Goal: Task Accomplishment & Management: Use online tool/utility

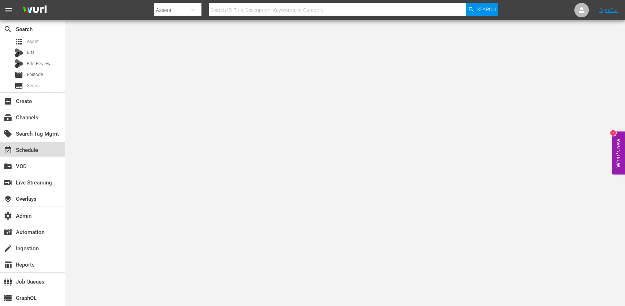
click at [28, 151] on div "event_available Schedule" at bounding box center [20, 149] width 41 height 7
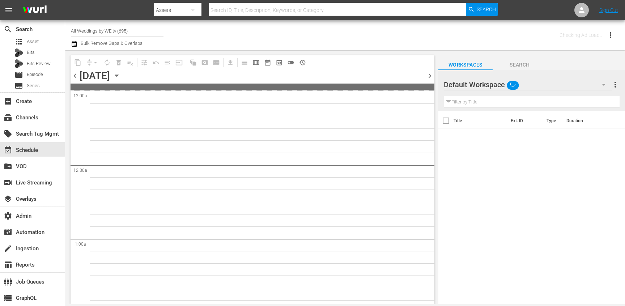
type input "All Weddings by WE tv (695)"
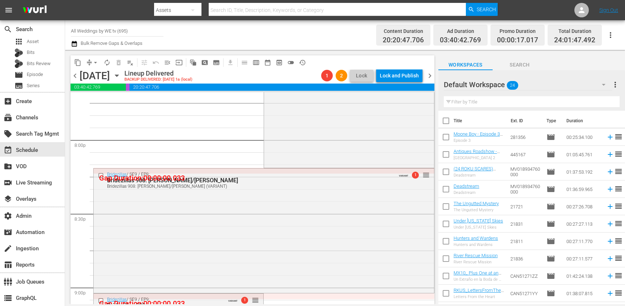
scroll to position [3396, 0]
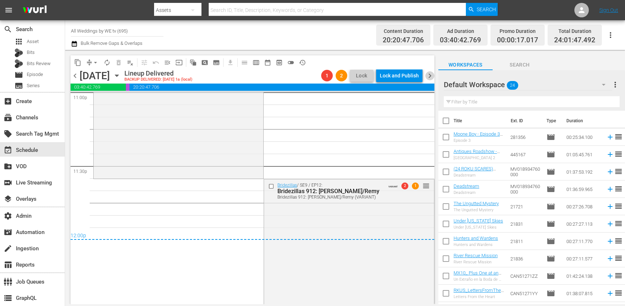
click at [432, 79] on span "chevron_right" at bounding box center [430, 75] width 9 height 9
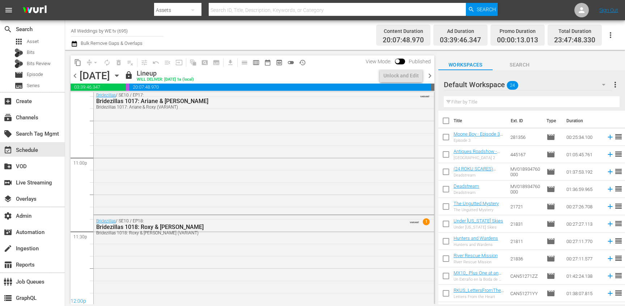
scroll to position [3366, 0]
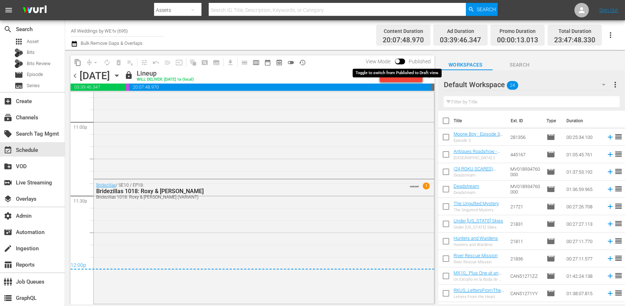
click at [400, 62] on input "checkbox" at bounding box center [397, 62] width 15 height 5
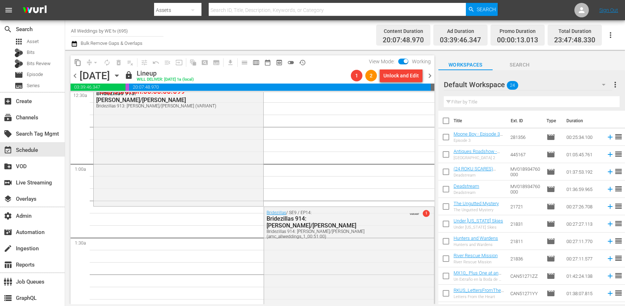
scroll to position [0, 0]
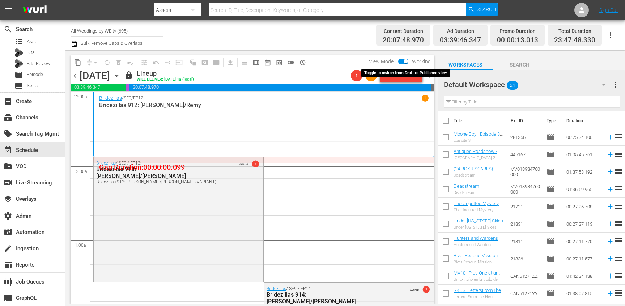
click at [403, 62] on input "checkbox" at bounding box center [405, 62] width 15 height 5
checkbox input "false"
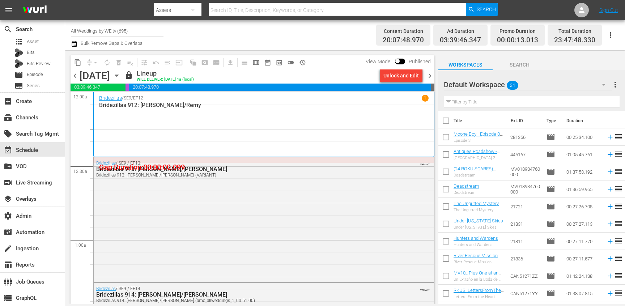
click at [431, 76] on span "chevron_right" at bounding box center [430, 75] width 9 height 9
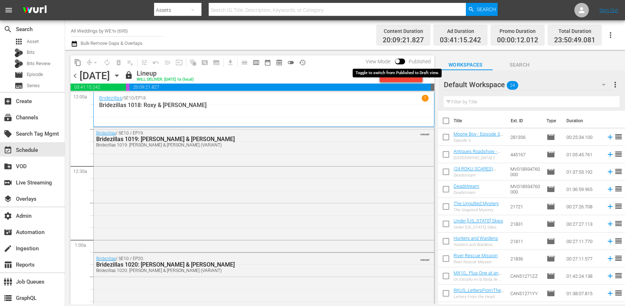
click at [400, 62] on input "checkbox" at bounding box center [397, 62] width 15 height 5
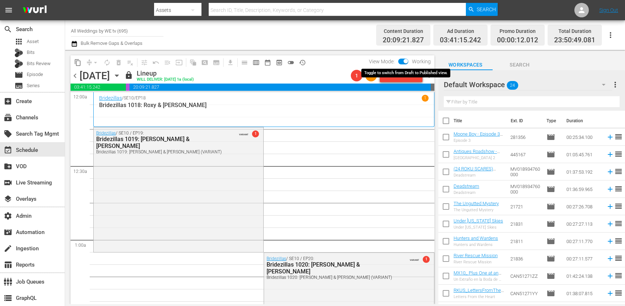
click at [400, 62] on input "checkbox" at bounding box center [405, 62] width 15 height 5
checkbox input "false"
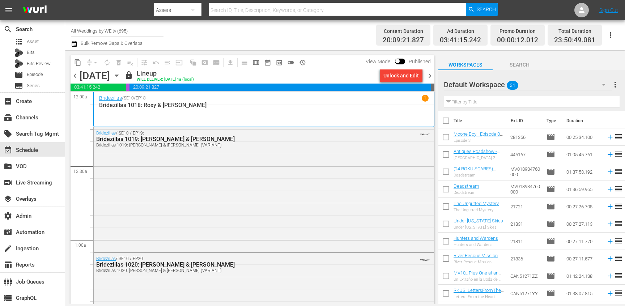
click at [77, 75] on span "chevron_left" at bounding box center [75, 75] width 9 height 9
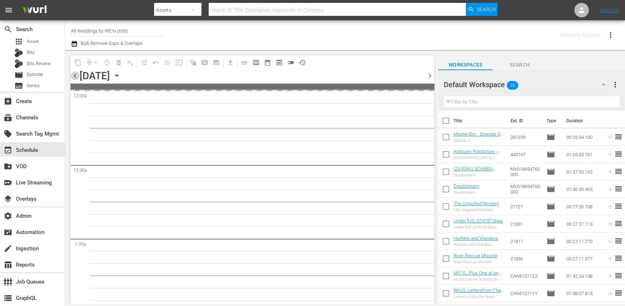
click at [77, 75] on span "chevron_left" at bounding box center [75, 75] width 9 height 9
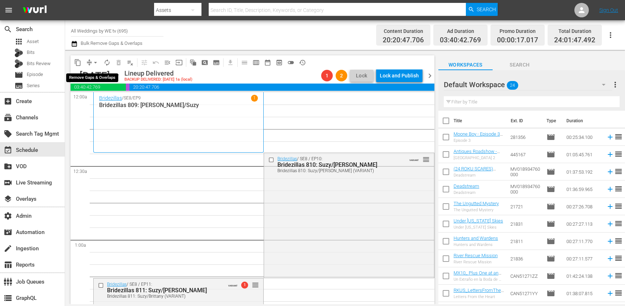
click at [92, 63] on span "arrow_drop_down" at bounding box center [95, 62] width 7 height 7
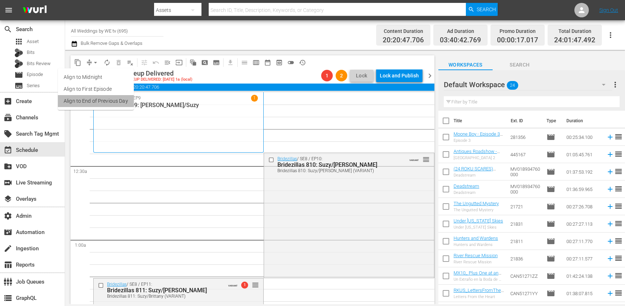
click at [102, 99] on li "Align to End of Previous Day" at bounding box center [96, 101] width 76 height 12
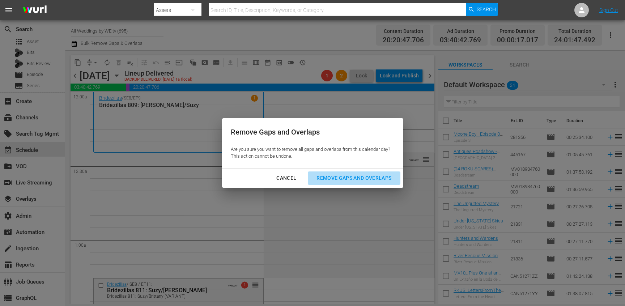
click at [389, 174] on div "Remove Gaps and Overlaps" at bounding box center [354, 178] width 86 height 9
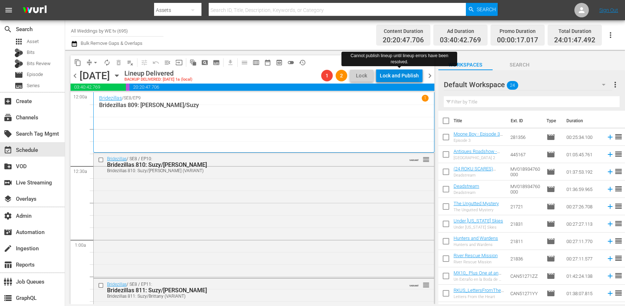
click at [396, 79] on div "Lock and Publish" at bounding box center [399, 75] width 39 height 13
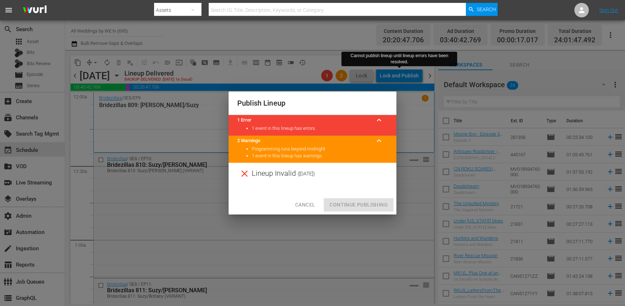
click at [307, 207] on span "Cancel" at bounding box center [305, 204] width 20 height 9
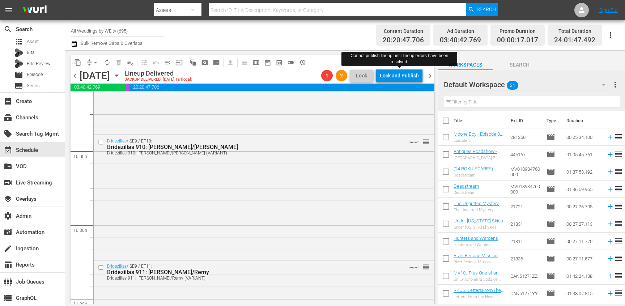
scroll to position [3396, 0]
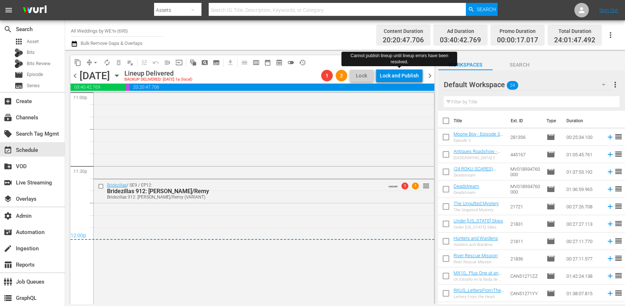
click at [313, 210] on div "Bridezillas / SE9 / EP12: Bridezillas 912: [PERSON_NAME]/Remy Bridezillas 912: …" at bounding box center [264, 240] width 341 height 123
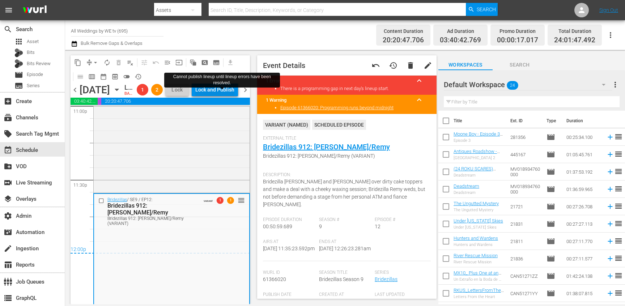
click at [228, 96] on div "Lock and Publish" at bounding box center [214, 89] width 39 height 13
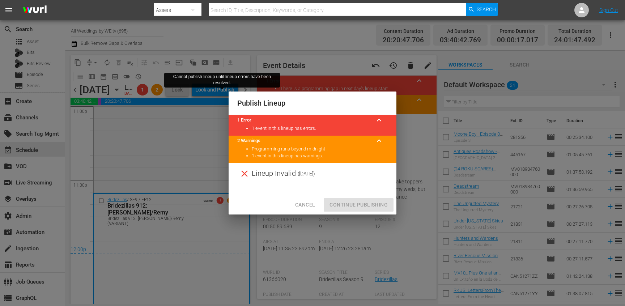
click at [352, 200] on div "Cancel Continue Publishing" at bounding box center [313, 204] width 168 height 19
click at [307, 208] on span "Cancel" at bounding box center [305, 204] width 20 height 9
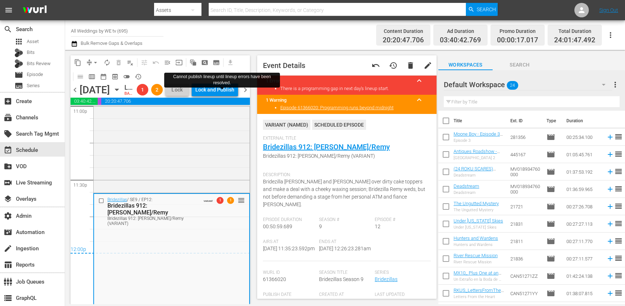
click at [245, 94] on span "chevron_right" at bounding box center [245, 89] width 9 height 9
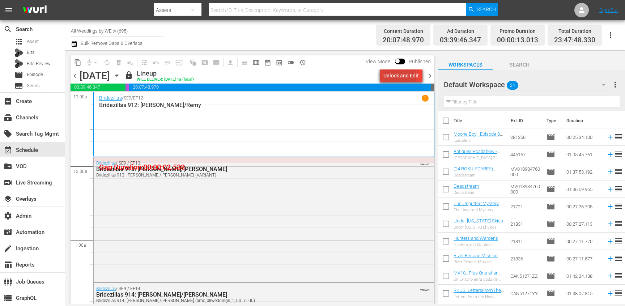
click at [390, 77] on div "Unlock and Edit" at bounding box center [401, 75] width 35 height 13
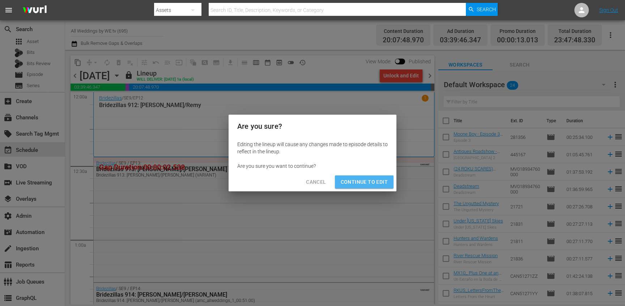
click at [376, 183] on span "Continue to Edit" at bounding box center [364, 182] width 47 height 9
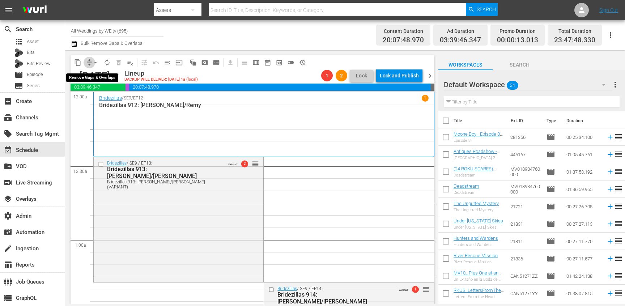
click at [87, 63] on span "compress" at bounding box center [89, 62] width 7 height 7
click at [90, 62] on button "arrow_drop_down" at bounding box center [96, 63] width 12 height 12
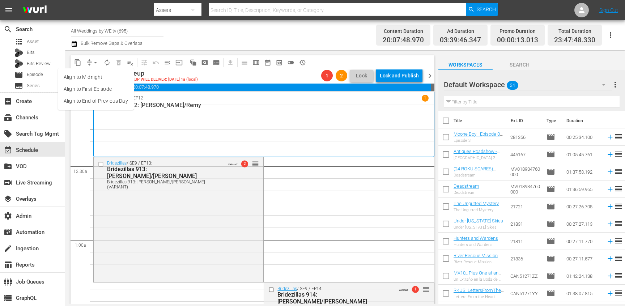
click at [102, 100] on li "Align to End of Previous Day" at bounding box center [96, 101] width 76 height 12
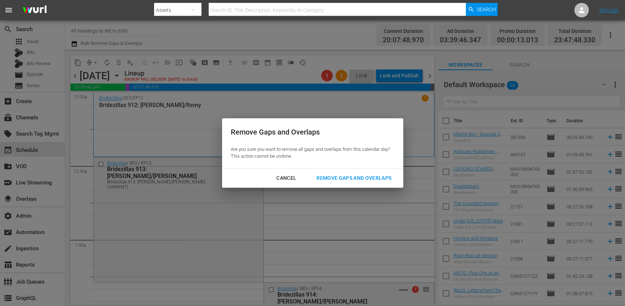
click at [352, 174] on div "Remove Gaps and Overlaps" at bounding box center [354, 178] width 86 height 9
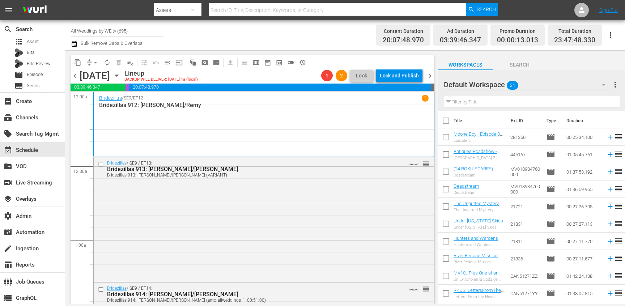
click at [73, 74] on span "chevron_left" at bounding box center [75, 75] width 9 height 9
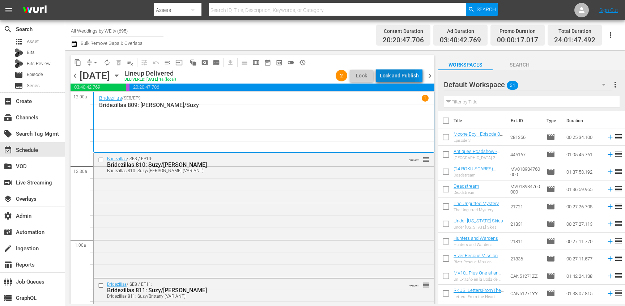
click at [393, 76] on div "Lock and Publish" at bounding box center [399, 75] width 39 height 13
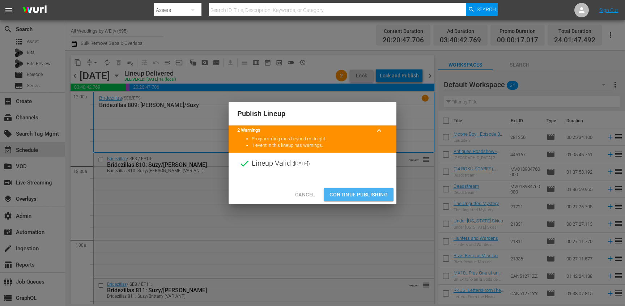
click at [358, 193] on span "Continue Publishing" at bounding box center [359, 194] width 58 height 9
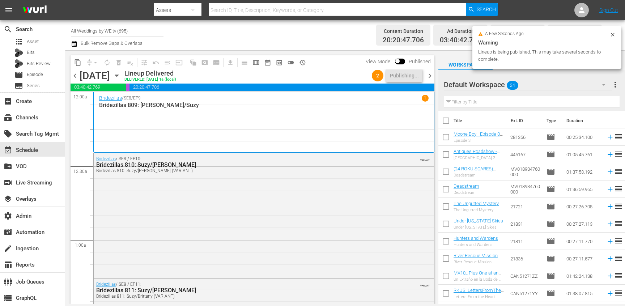
click at [431, 74] on span "chevron_right" at bounding box center [430, 75] width 9 height 9
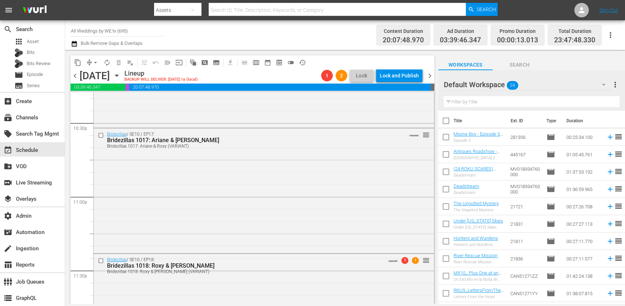
scroll to position [3366, 0]
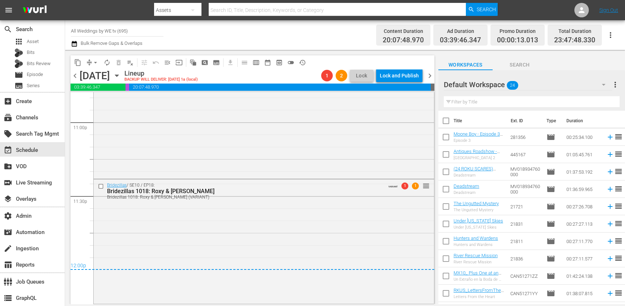
click at [89, 60] on span "compress" at bounding box center [89, 62] width 7 height 7
click at [89, 67] on button "compress" at bounding box center [90, 63] width 12 height 12
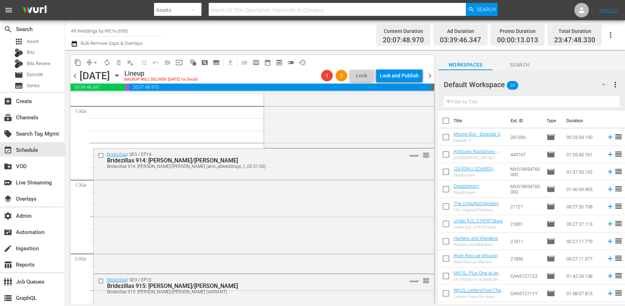
scroll to position [0, 0]
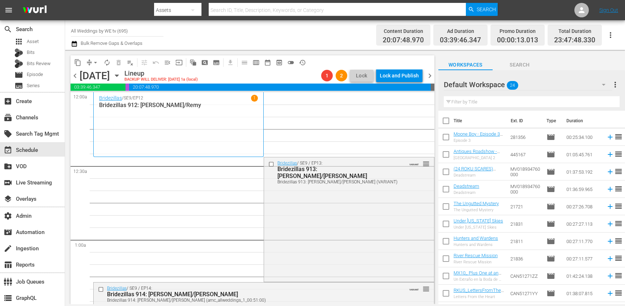
click at [91, 64] on button "arrow_drop_down" at bounding box center [96, 63] width 12 height 12
click at [98, 100] on li "Align to End of Previous Day" at bounding box center [96, 101] width 76 height 12
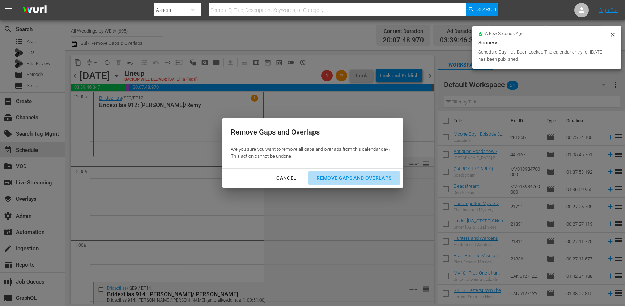
click at [336, 178] on div "Remove Gaps and Overlaps" at bounding box center [354, 178] width 86 height 9
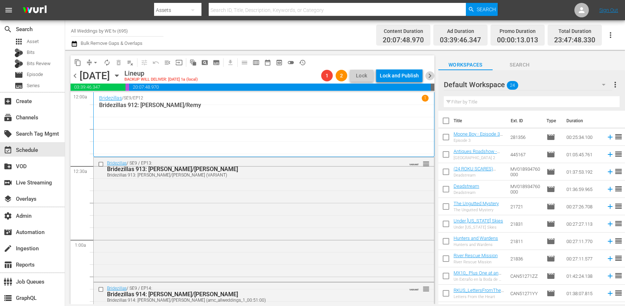
click at [431, 75] on span "chevron_right" at bounding box center [430, 75] width 9 height 9
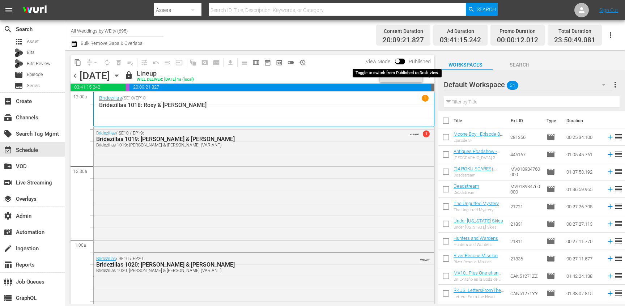
click at [401, 62] on input "checkbox" at bounding box center [397, 62] width 15 height 5
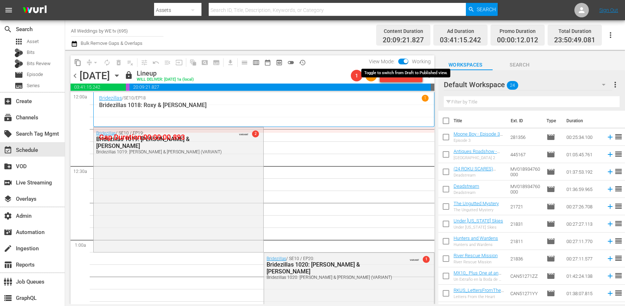
click at [401, 62] on input "checkbox" at bounding box center [405, 62] width 15 height 5
checkbox input "false"
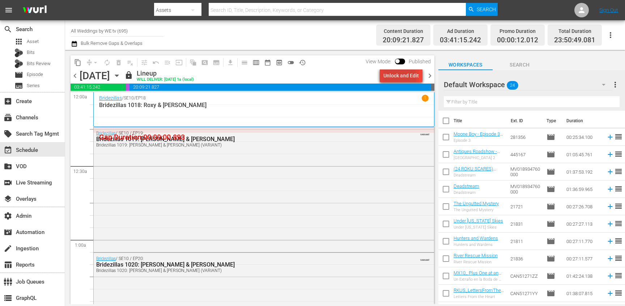
click at [401, 77] on div "Unlock and Edit" at bounding box center [401, 75] width 35 height 13
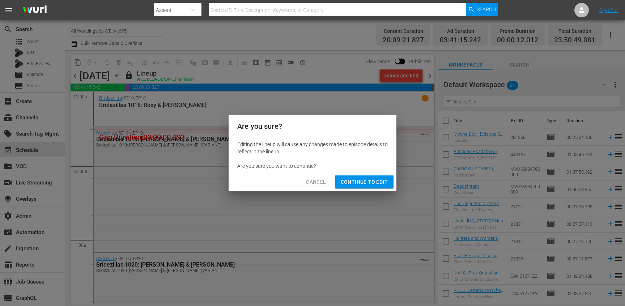
click at [379, 178] on span "Continue to Edit" at bounding box center [364, 182] width 47 height 9
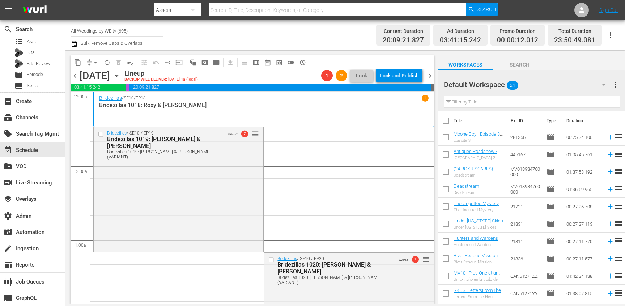
click at [76, 76] on span "chevron_left" at bounding box center [75, 75] width 9 height 9
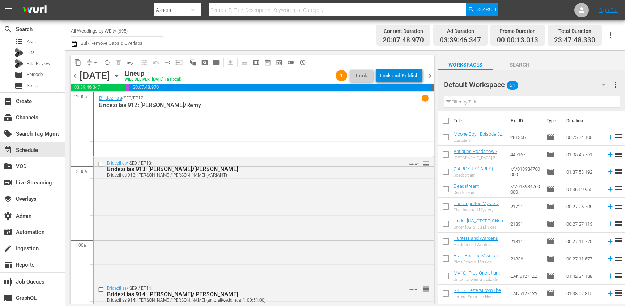
click at [405, 75] on div "Lock and Publish" at bounding box center [399, 75] width 39 height 13
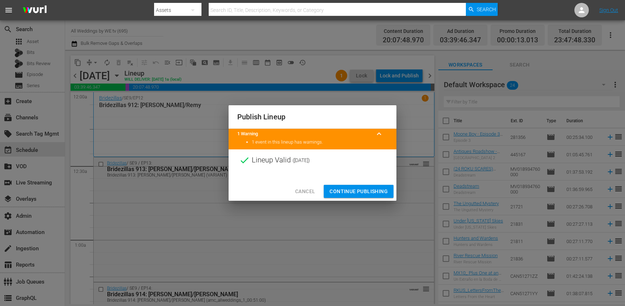
click at [364, 183] on div "Cancel Continue Publishing" at bounding box center [313, 191] width 168 height 19
click at [364, 188] on span "Continue Publishing" at bounding box center [359, 191] width 58 height 9
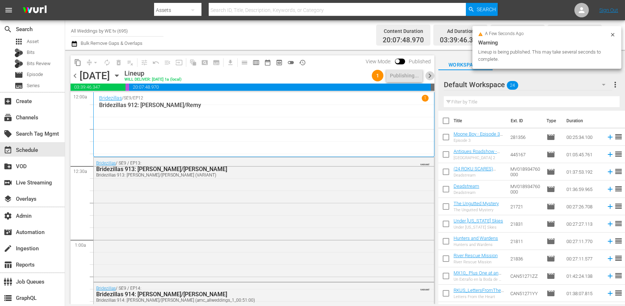
click at [431, 77] on span "chevron_right" at bounding box center [430, 75] width 9 height 9
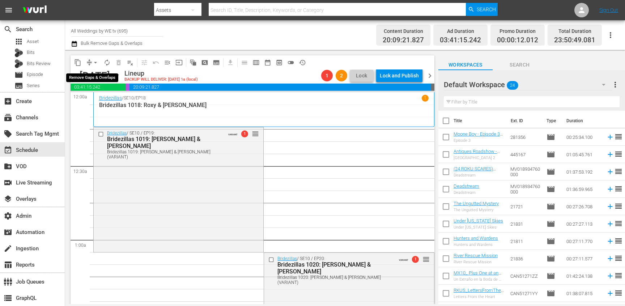
click at [88, 62] on span "compress" at bounding box center [89, 62] width 7 height 7
click at [89, 63] on span "compress" at bounding box center [89, 62] width 7 height 7
click at [90, 60] on button "arrow_drop_down" at bounding box center [96, 63] width 12 height 12
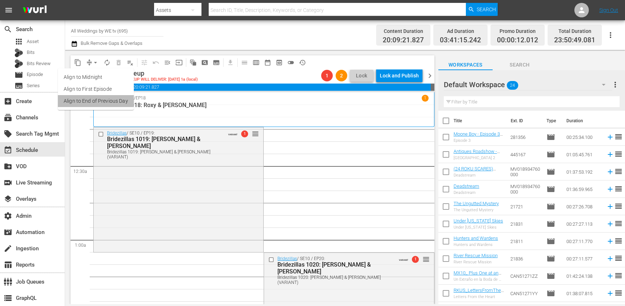
click at [99, 100] on li "Align to End of Previous Day" at bounding box center [96, 101] width 76 height 12
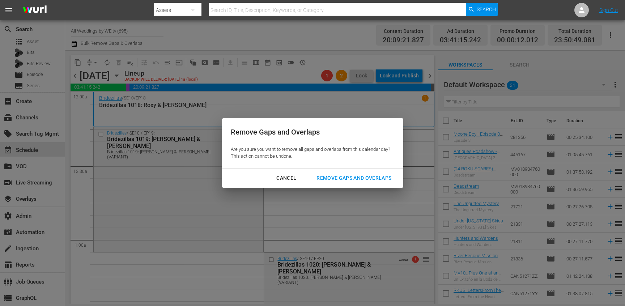
click at [354, 179] on div "Remove Gaps and Overlaps" at bounding box center [354, 178] width 86 height 9
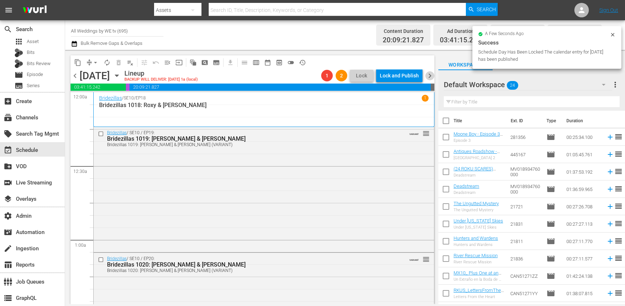
click at [432, 78] on span "chevron_right" at bounding box center [430, 75] width 9 height 9
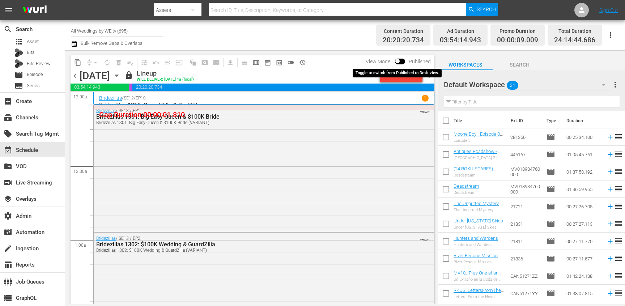
click at [400, 62] on input "checkbox" at bounding box center [397, 62] width 15 height 5
checkbox input "true"
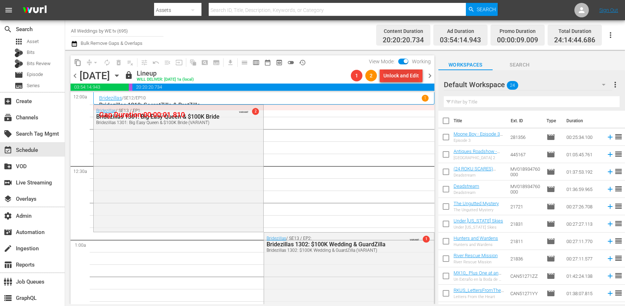
click at [407, 72] on div "Unlock and Edit" at bounding box center [401, 75] width 35 height 13
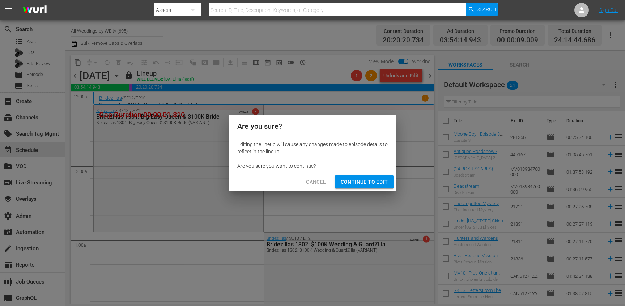
click at [366, 181] on span "Continue to Edit" at bounding box center [364, 182] width 47 height 9
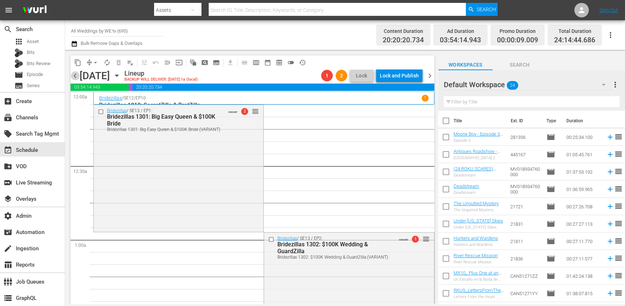
click at [72, 76] on span "chevron_left" at bounding box center [75, 75] width 9 height 9
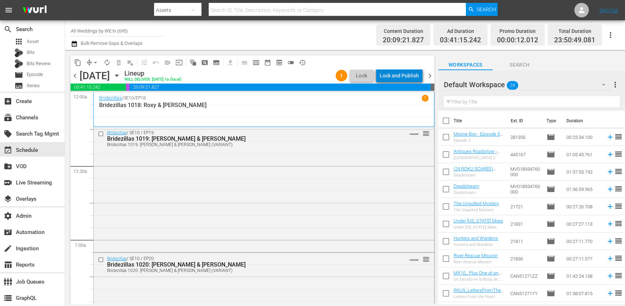
click at [406, 78] on div "Lock and Publish" at bounding box center [399, 75] width 39 height 13
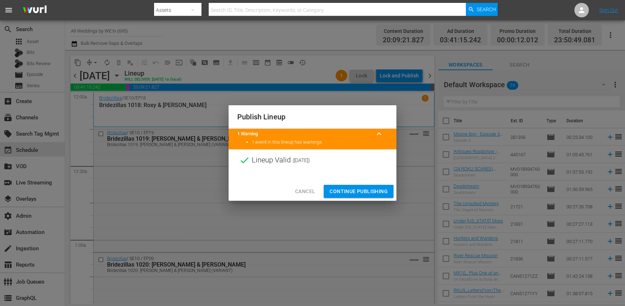
click at [364, 191] on span "Continue Publishing" at bounding box center [359, 191] width 58 height 9
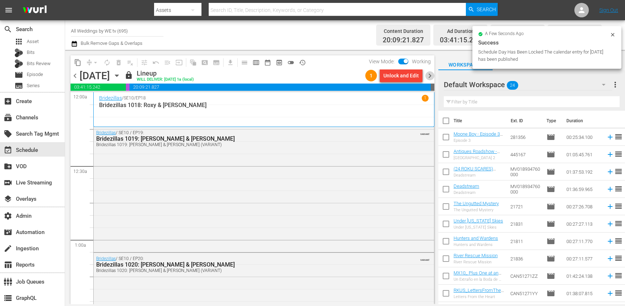
click at [432, 76] on span "chevron_right" at bounding box center [430, 75] width 9 height 9
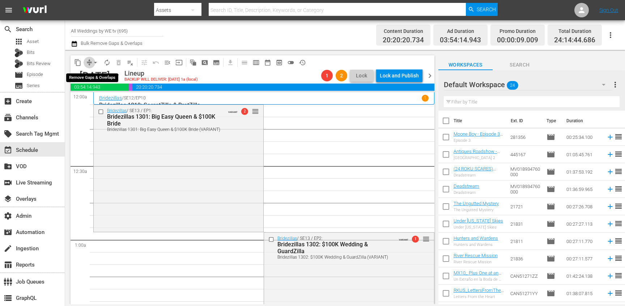
click at [88, 63] on span "compress" at bounding box center [89, 62] width 7 height 7
click at [88, 64] on span "compress" at bounding box center [89, 62] width 7 height 7
click at [89, 60] on span "compress" at bounding box center [89, 62] width 7 height 7
click at [76, 75] on span "chevron_left" at bounding box center [75, 75] width 9 height 9
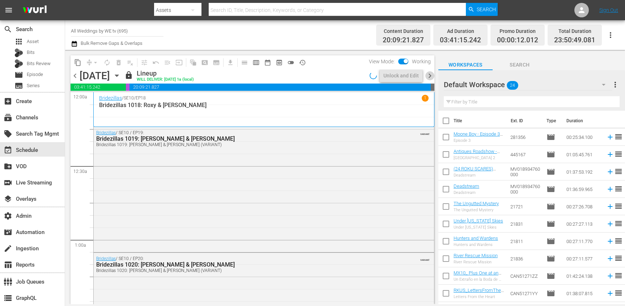
click at [430, 76] on span "chevron_right" at bounding box center [430, 75] width 9 height 9
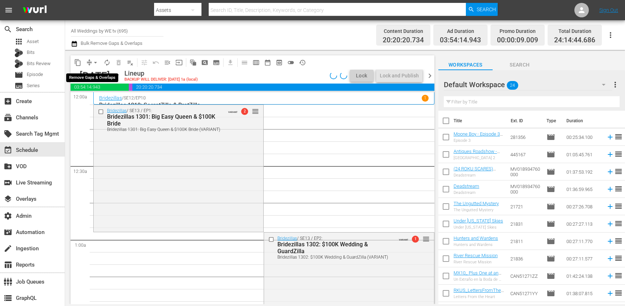
click at [95, 63] on span "arrow_drop_down" at bounding box center [95, 62] width 7 height 7
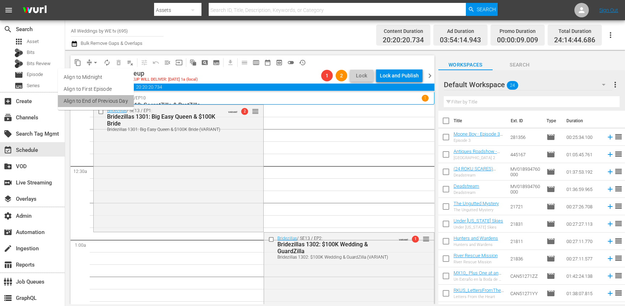
click at [98, 102] on li "Align to End of Previous Day" at bounding box center [96, 101] width 76 height 12
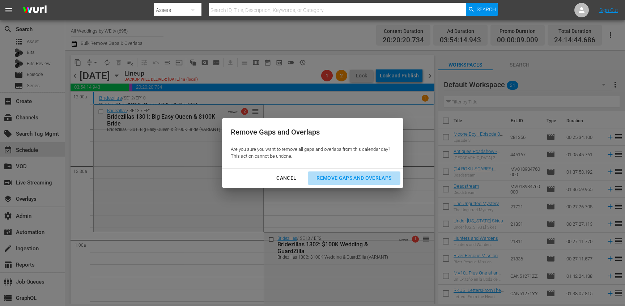
click at [372, 178] on div "Remove Gaps and Overlaps" at bounding box center [354, 178] width 86 height 9
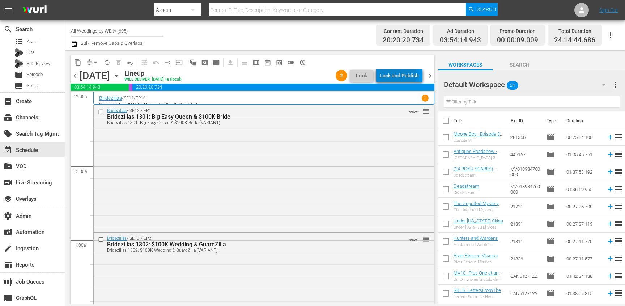
click at [399, 75] on div "Lock and Publish" at bounding box center [399, 75] width 39 height 13
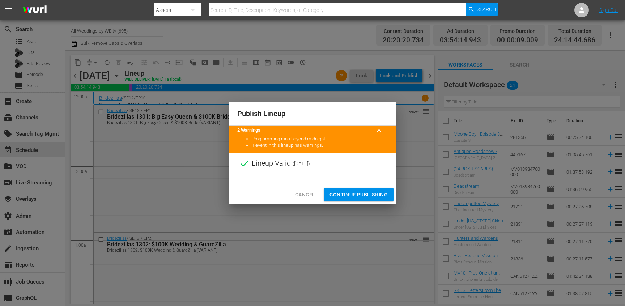
click at [360, 190] on span "Continue Publishing" at bounding box center [359, 194] width 58 height 9
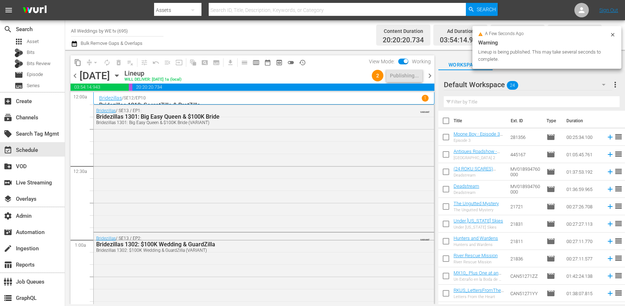
click at [75, 75] on span "chevron_left" at bounding box center [75, 75] width 9 height 9
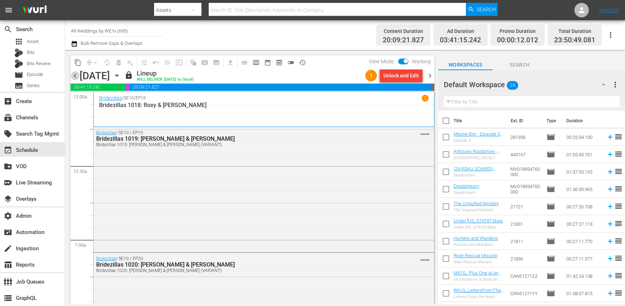
click at [75, 76] on span "chevron_left" at bounding box center [75, 75] width 9 height 9
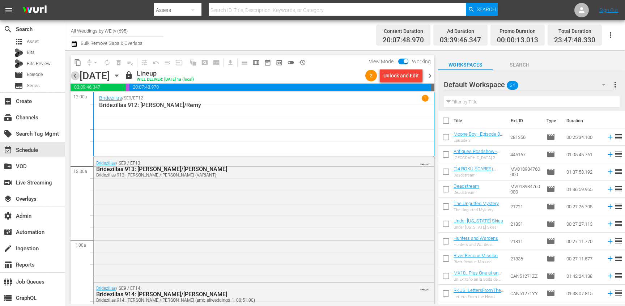
click at [75, 76] on span "chevron_left" at bounding box center [75, 75] width 9 height 9
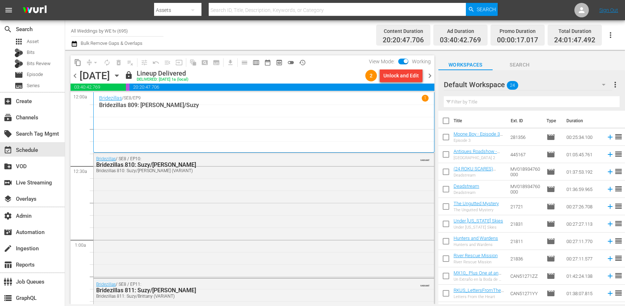
click at [432, 76] on span "chevron_right" at bounding box center [430, 75] width 9 height 9
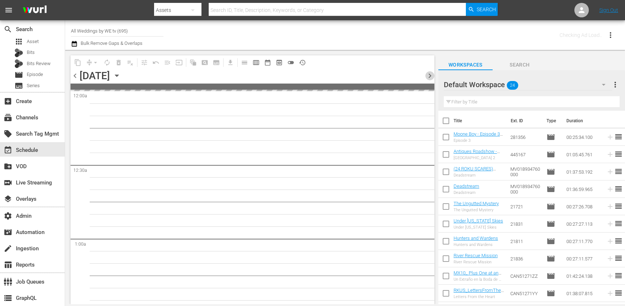
click at [432, 76] on span "chevron_right" at bounding box center [430, 75] width 9 height 9
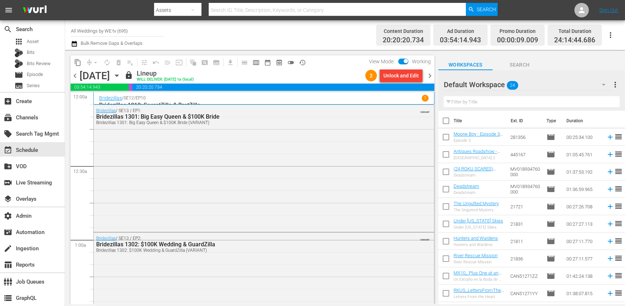
click at [118, 31] on input "All Weddings by WE tv (695)" at bounding box center [117, 30] width 93 height 17
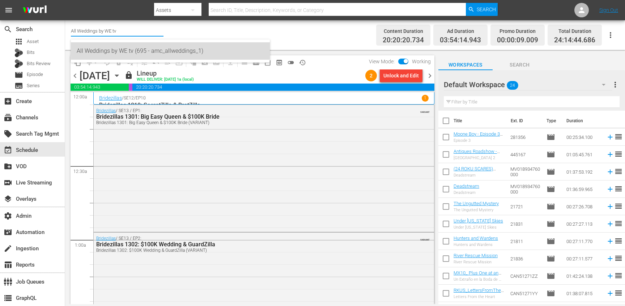
click at [135, 51] on div "All Weddings by WE tv (695 - amc_allweddings_1)" at bounding box center [170, 50] width 187 height 17
type input "All Weddings by WE tv (695 - amc_allweddings_1)"
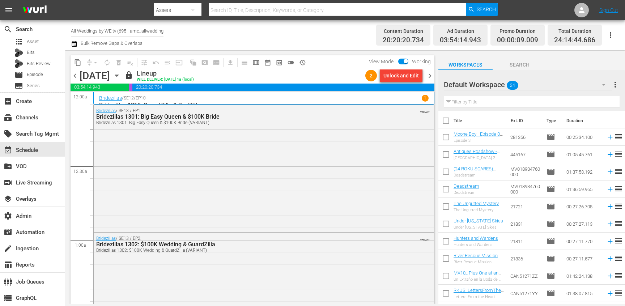
click at [152, 34] on input "All Weddings by WE tv (695 - amc_allweddings_1)" at bounding box center [117, 30] width 93 height 17
click at [151, 30] on input "All Weddings by WE tv (695 - amc_allweddings_1)" at bounding box center [117, 30] width 93 height 17
